Goal: Use online tool/utility: Use online tool/utility

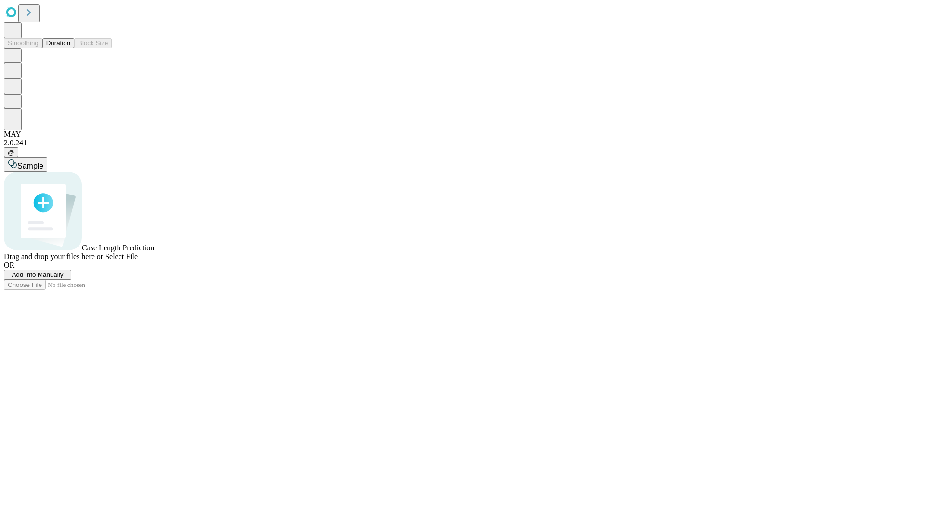
click at [138, 261] on span "Select File" at bounding box center [121, 256] width 33 height 8
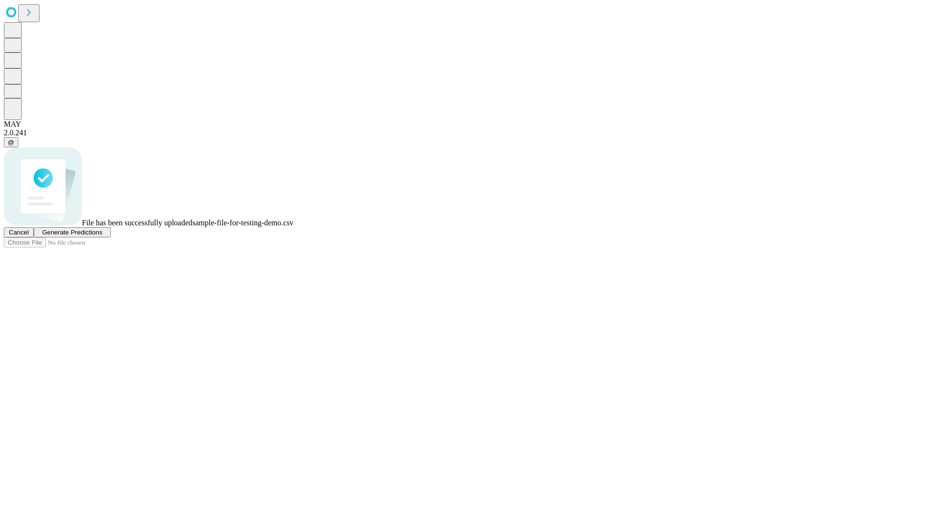
click at [102, 236] on span "Generate Predictions" at bounding box center [72, 232] width 60 height 7
